Goal: Find specific page/section: Find specific page/section

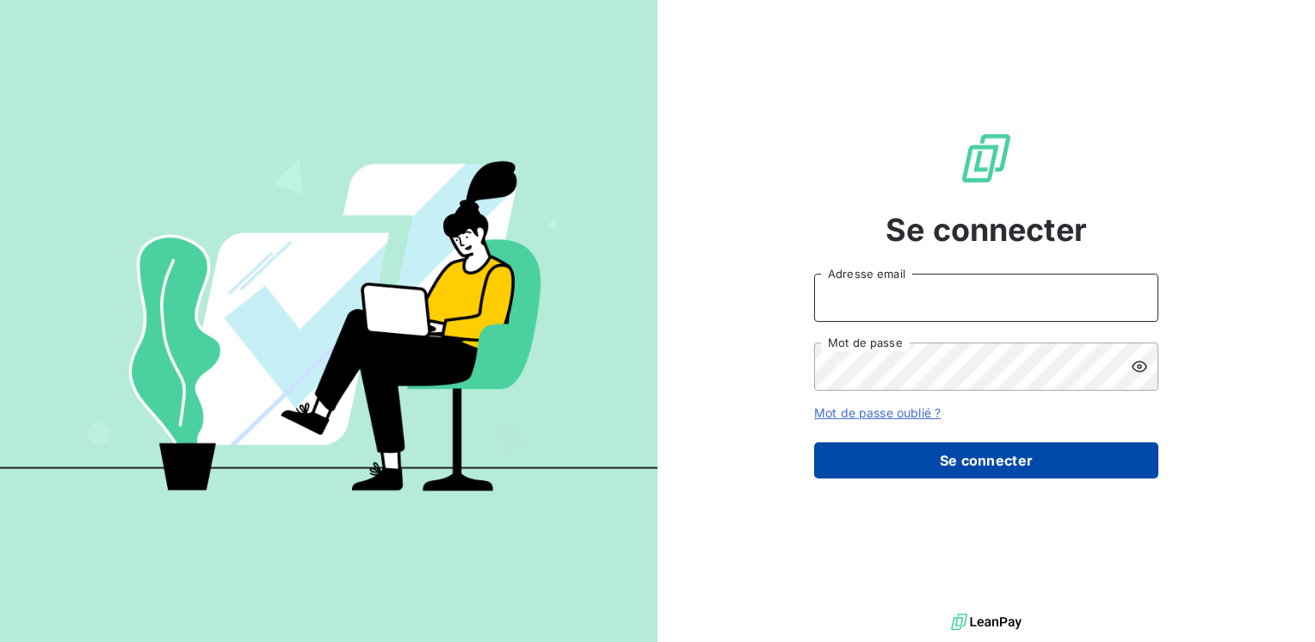
type input "[PERSON_NAME][EMAIL_ADDRESS][DOMAIN_NAME]"
click at [970, 466] on button "Se connecter" at bounding box center [986, 460] width 344 height 36
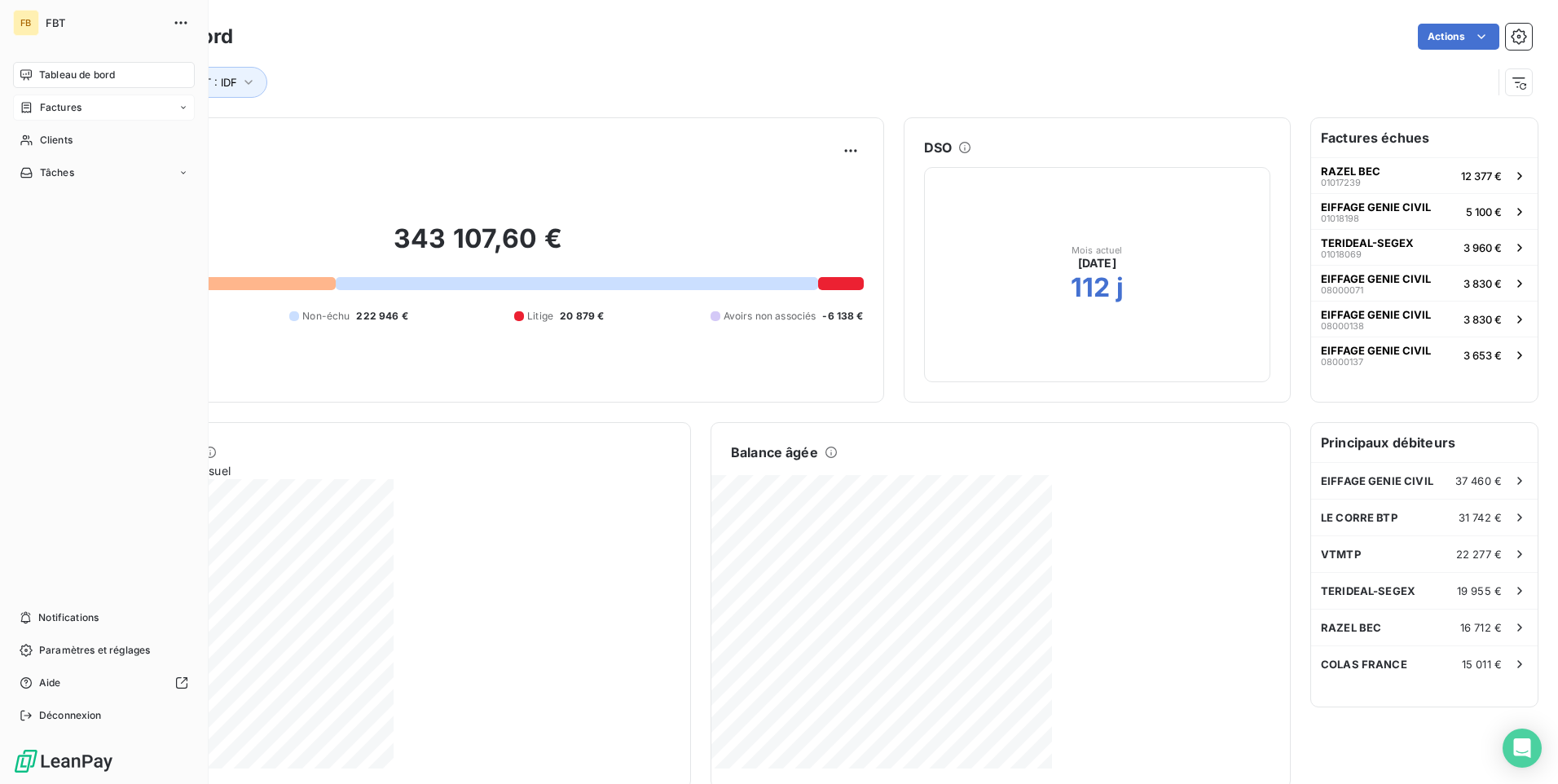
click at [59, 112] on span "Factures" at bounding box center [61, 107] width 42 height 14
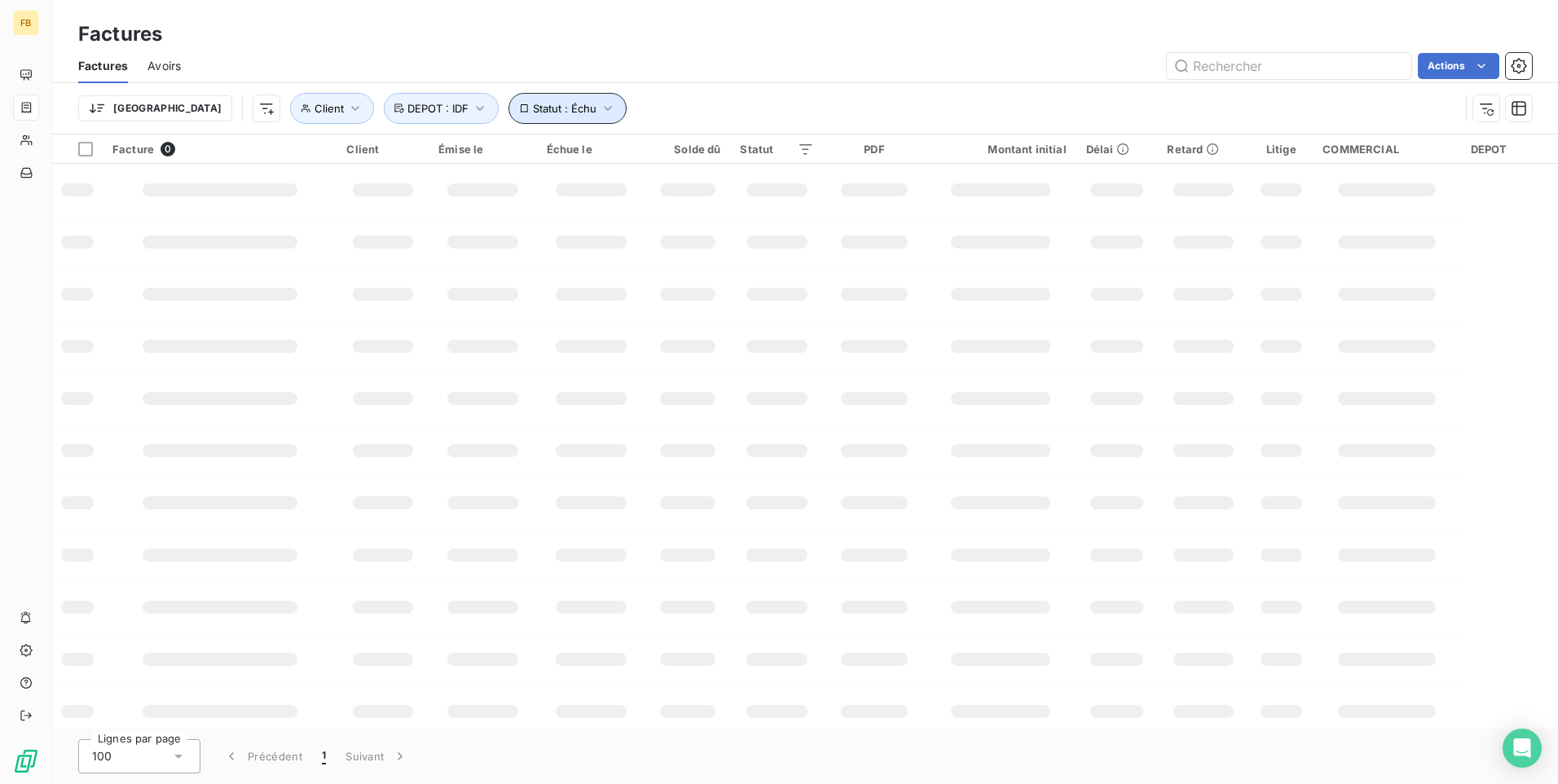
click at [604, 107] on icon "button" at bounding box center [608, 108] width 8 height 5
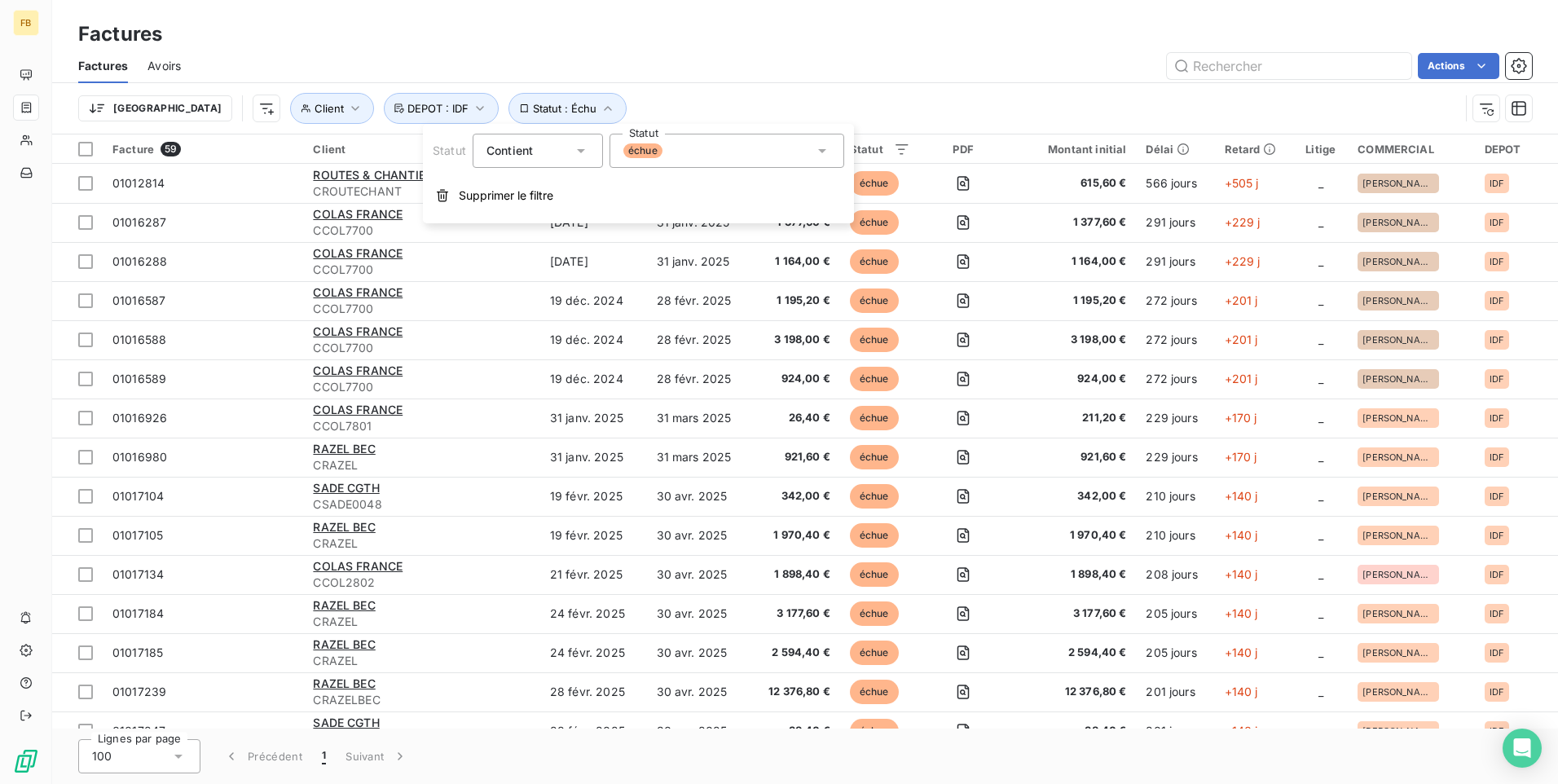
click at [827, 151] on icon at bounding box center [822, 151] width 16 height 16
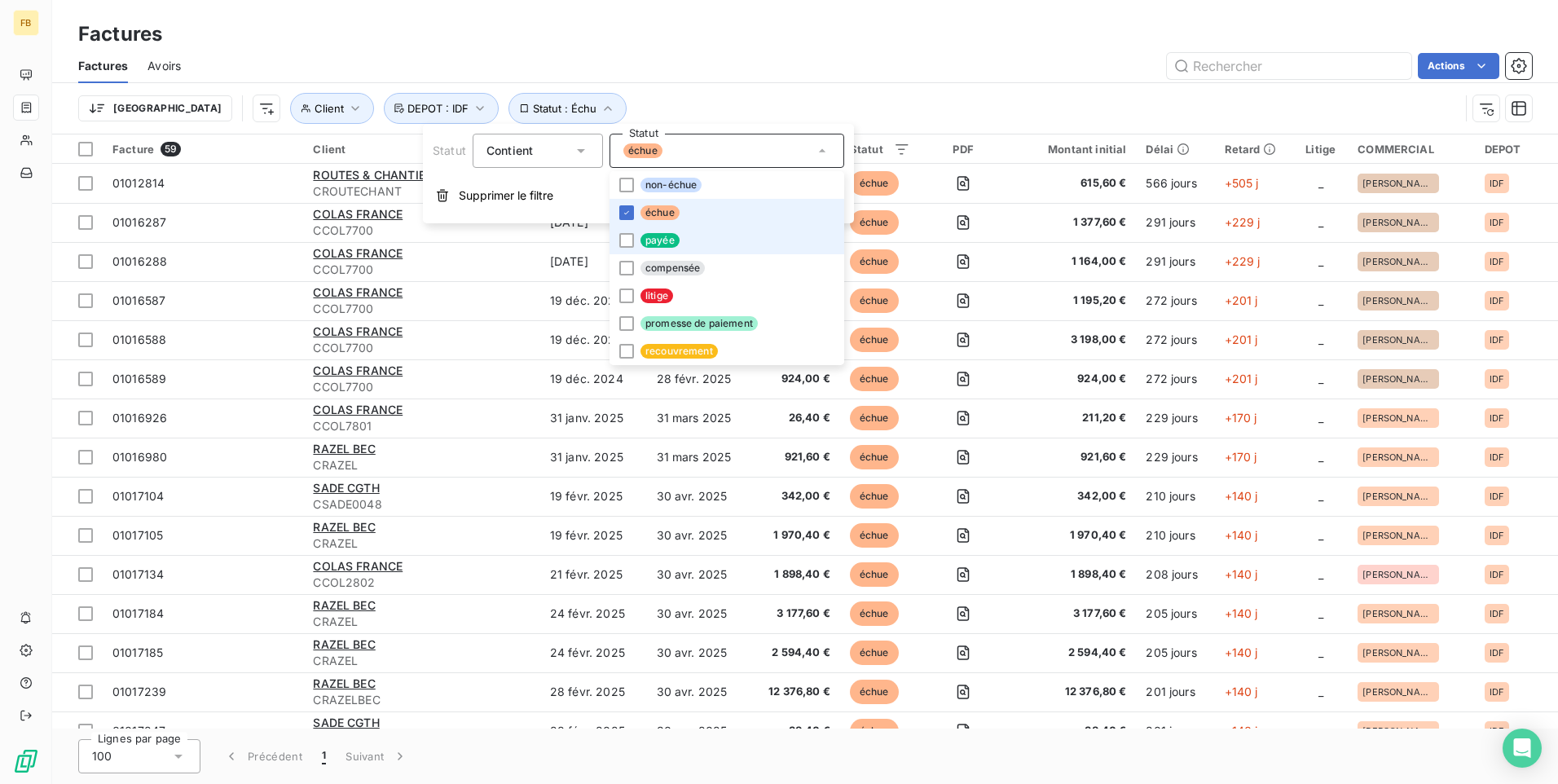
drag, startPoint x: 625, startPoint y: 209, endPoint x: 619, endPoint y: 248, distance: 39.5
click at [625, 210] on icon at bounding box center [627, 212] width 9 height 9
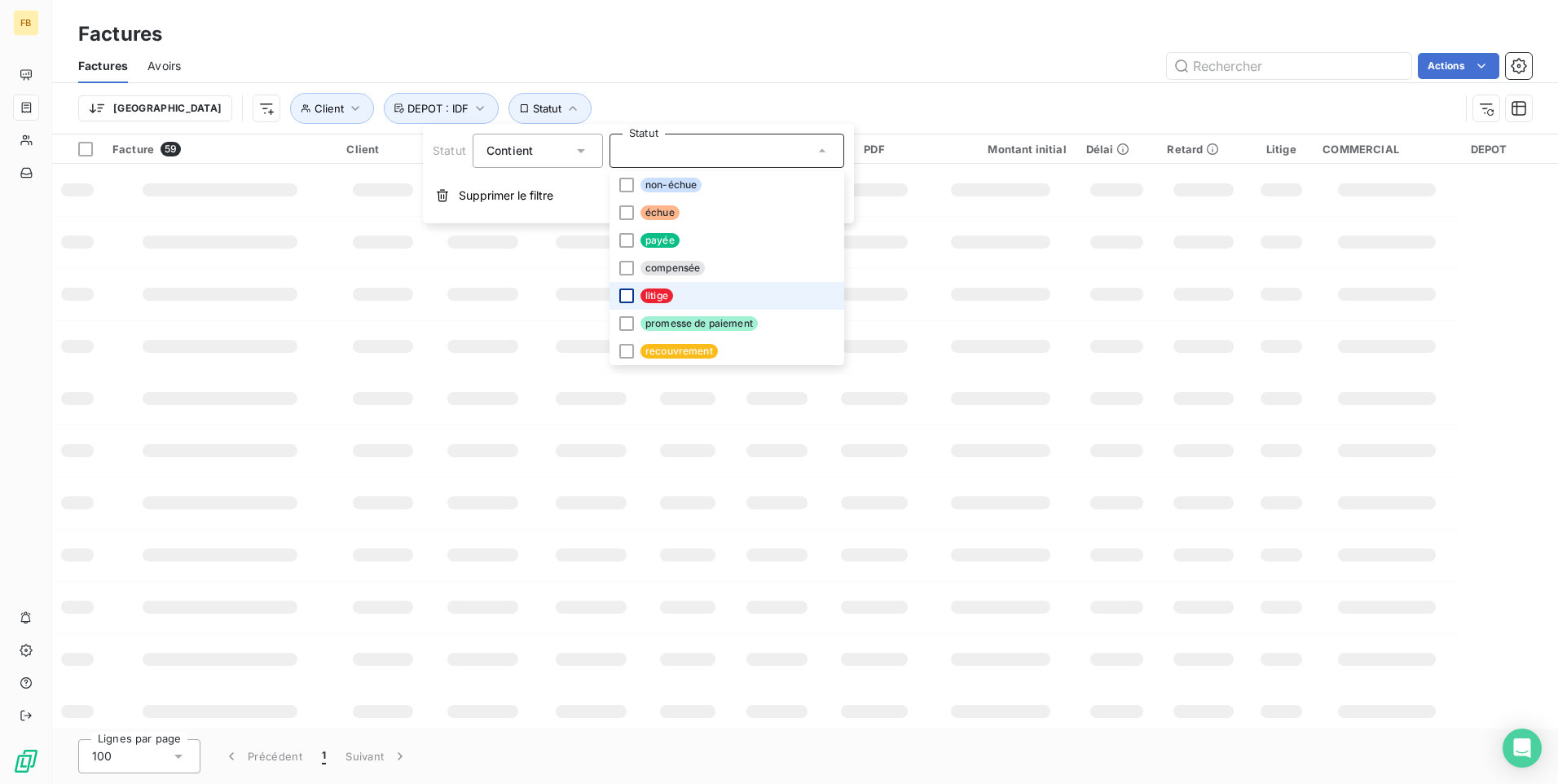
click at [622, 294] on div at bounding box center [626, 295] width 14 height 14
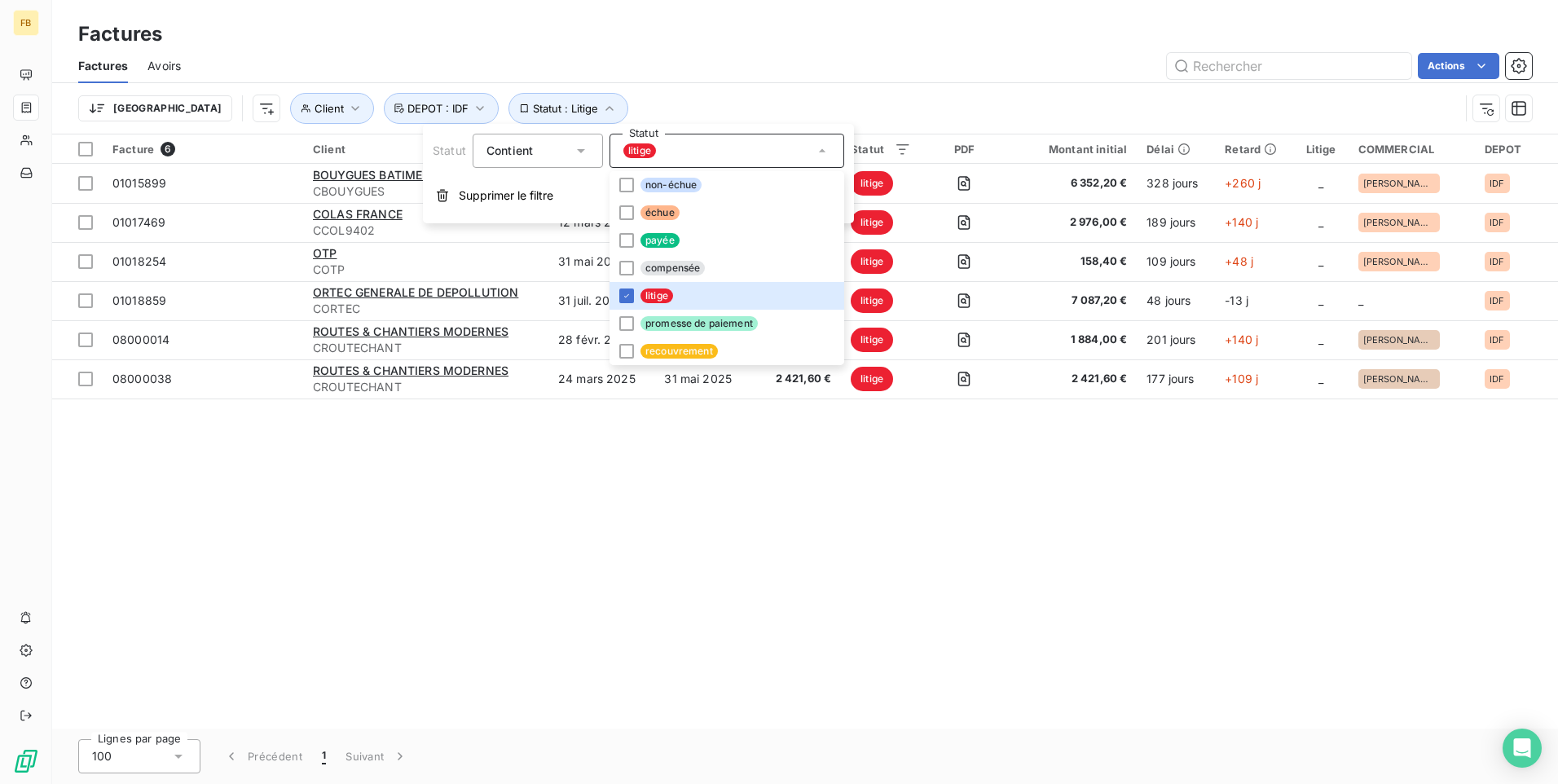
click at [532, 549] on div "Facture 6 Client Émise le Échue le Solde dû Statut PDF Montant initial Délai Re…" at bounding box center [805, 431] width 1506 height 594
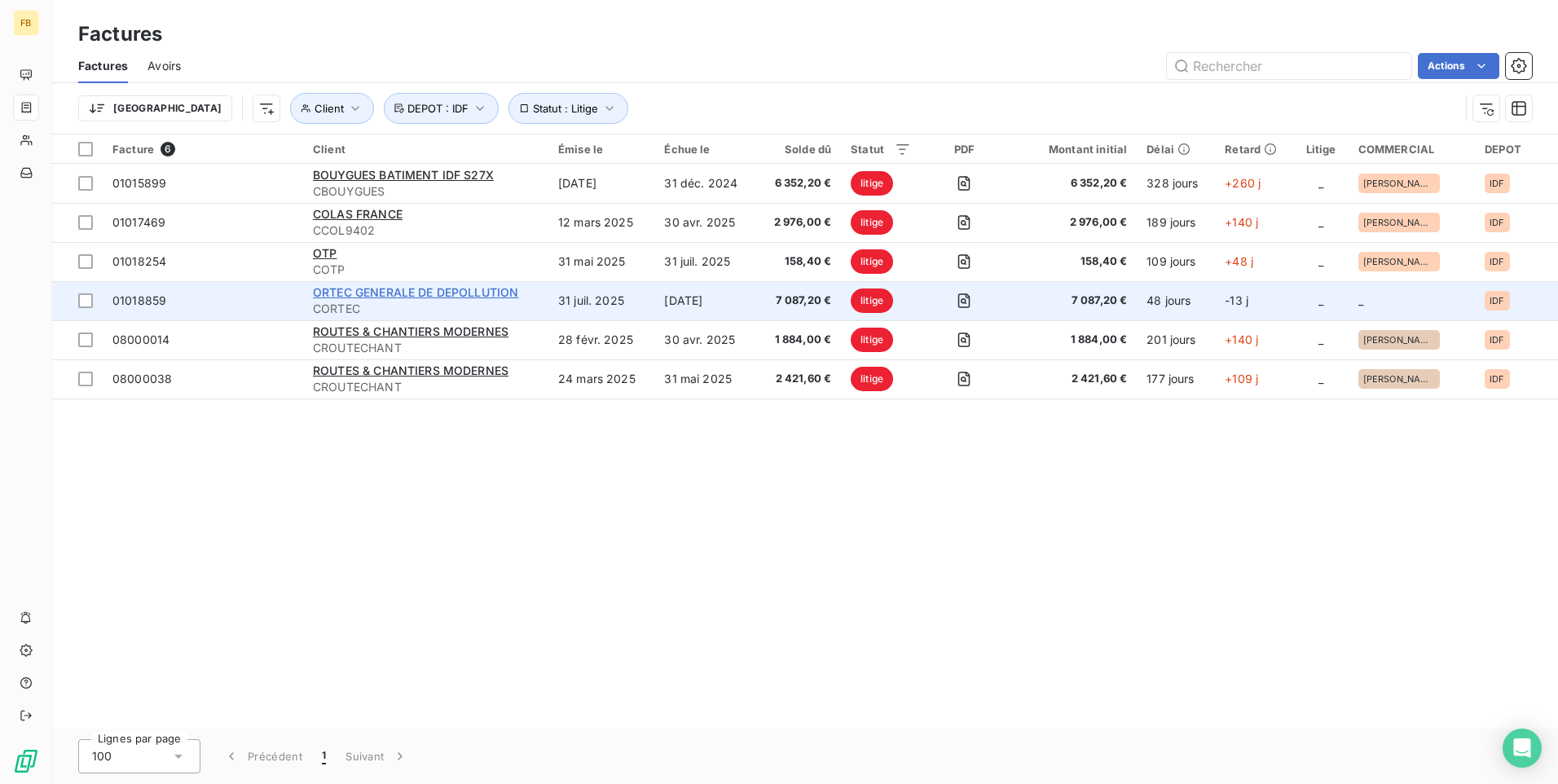
click at [365, 296] on span "ORTEC GENERALE DE DEPOLLUTION" at bounding box center [415, 292] width 206 height 14
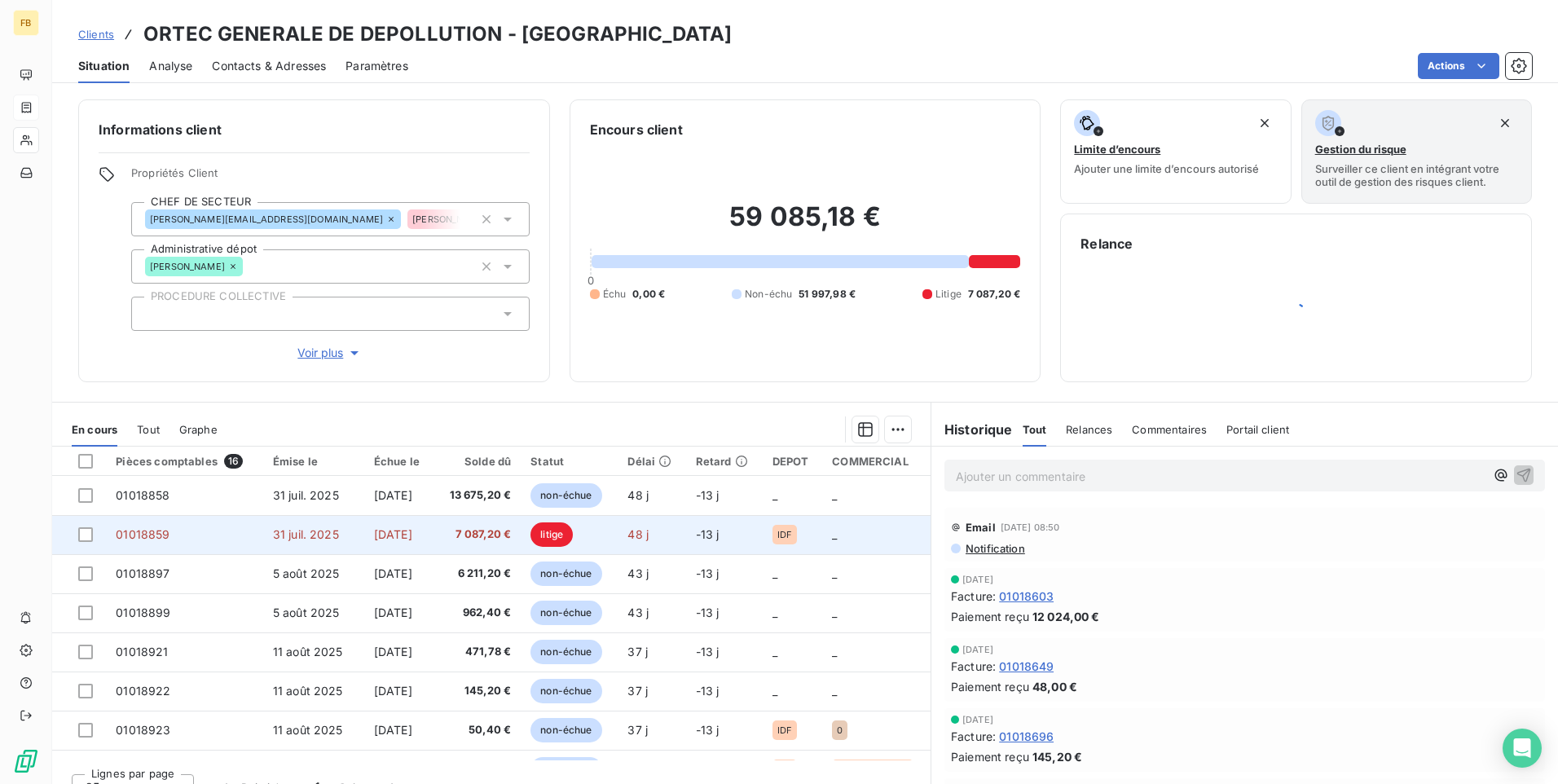
click at [566, 531] on span "litige" at bounding box center [551, 535] width 43 height 25
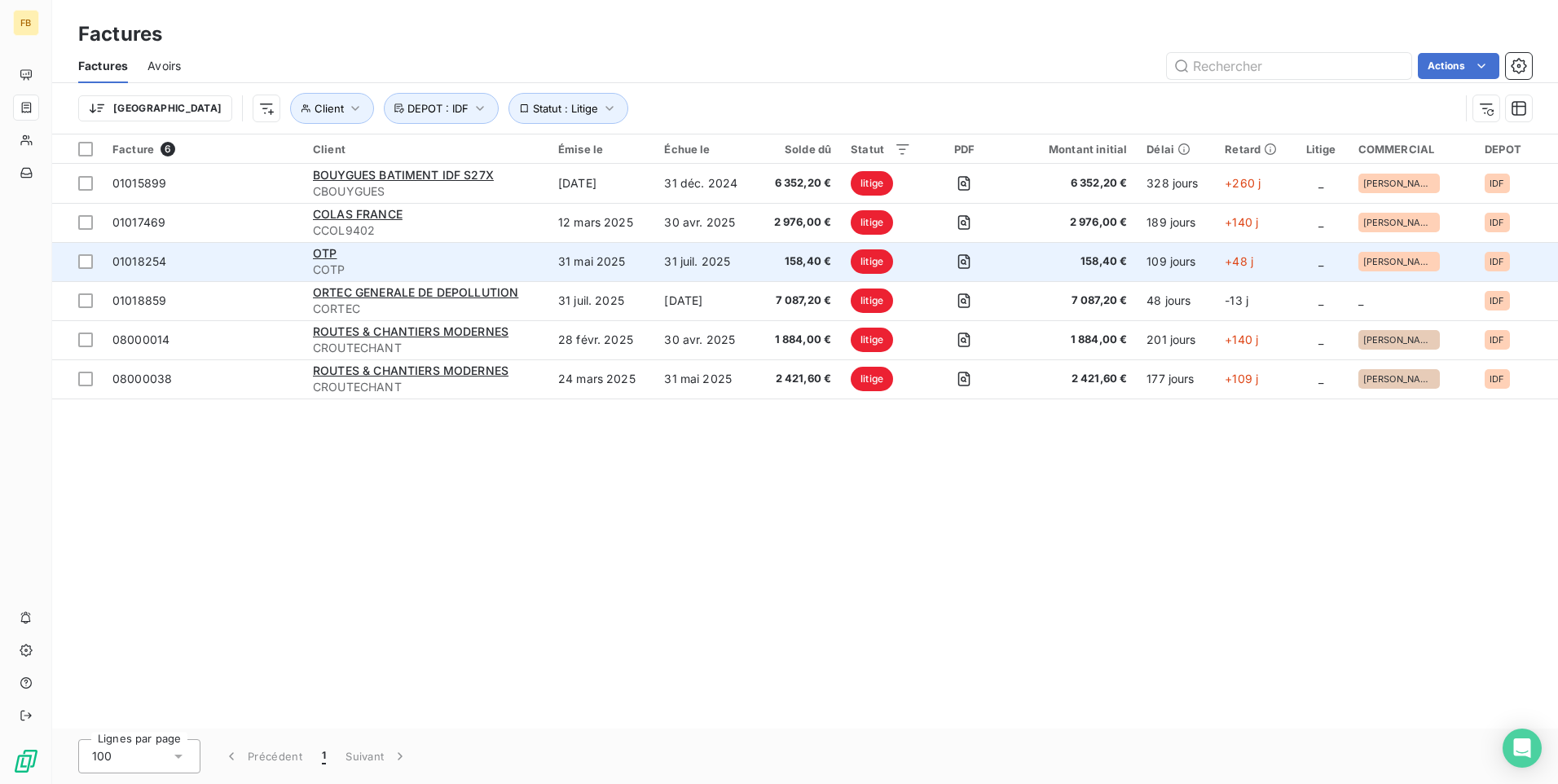
click at [404, 272] on span "COTP" at bounding box center [425, 269] width 225 height 16
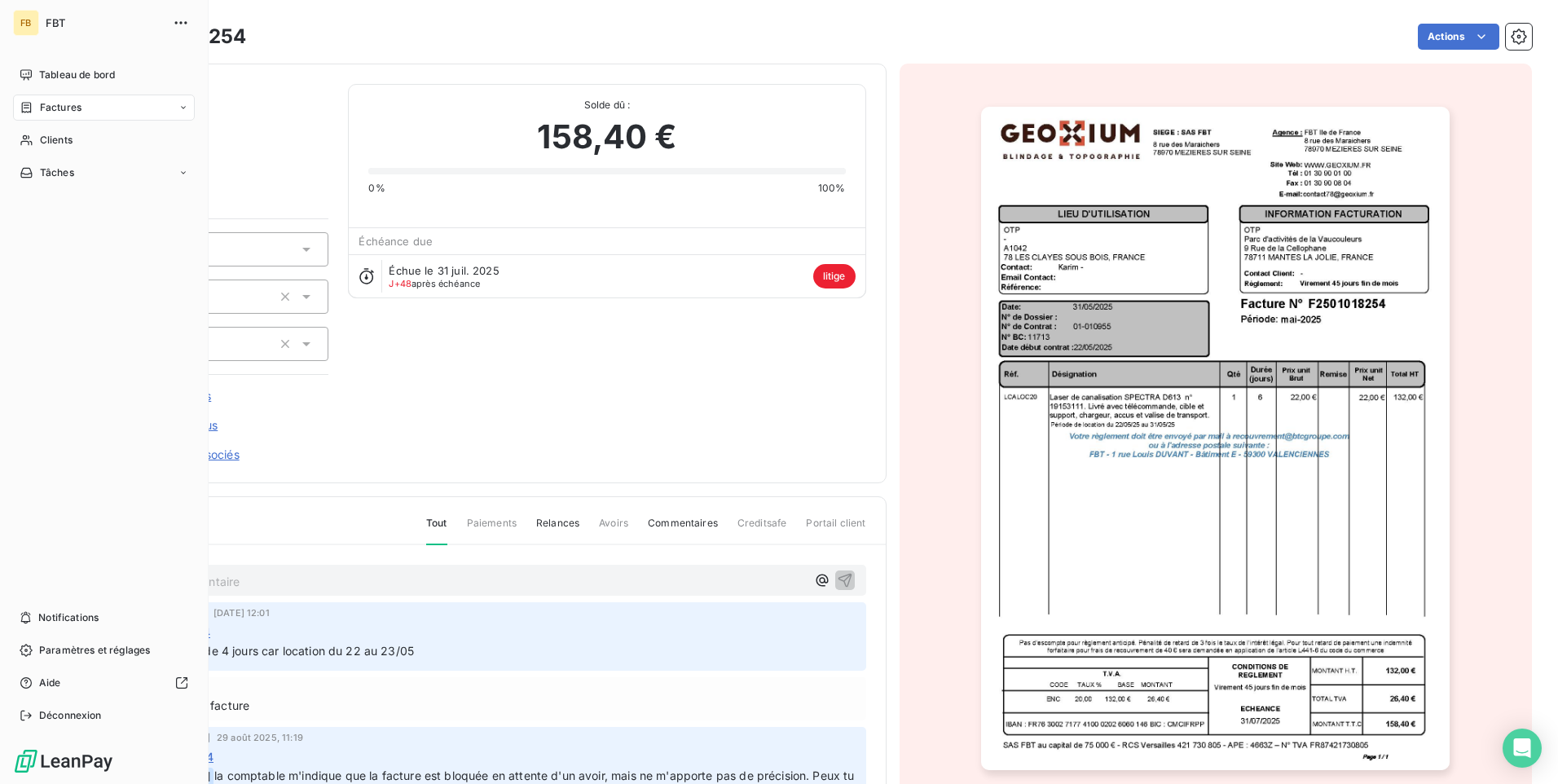
click at [38, 106] on div "Factures" at bounding box center [50, 107] width 62 height 14
